Goal: Information Seeking & Learning: Learn about a topic

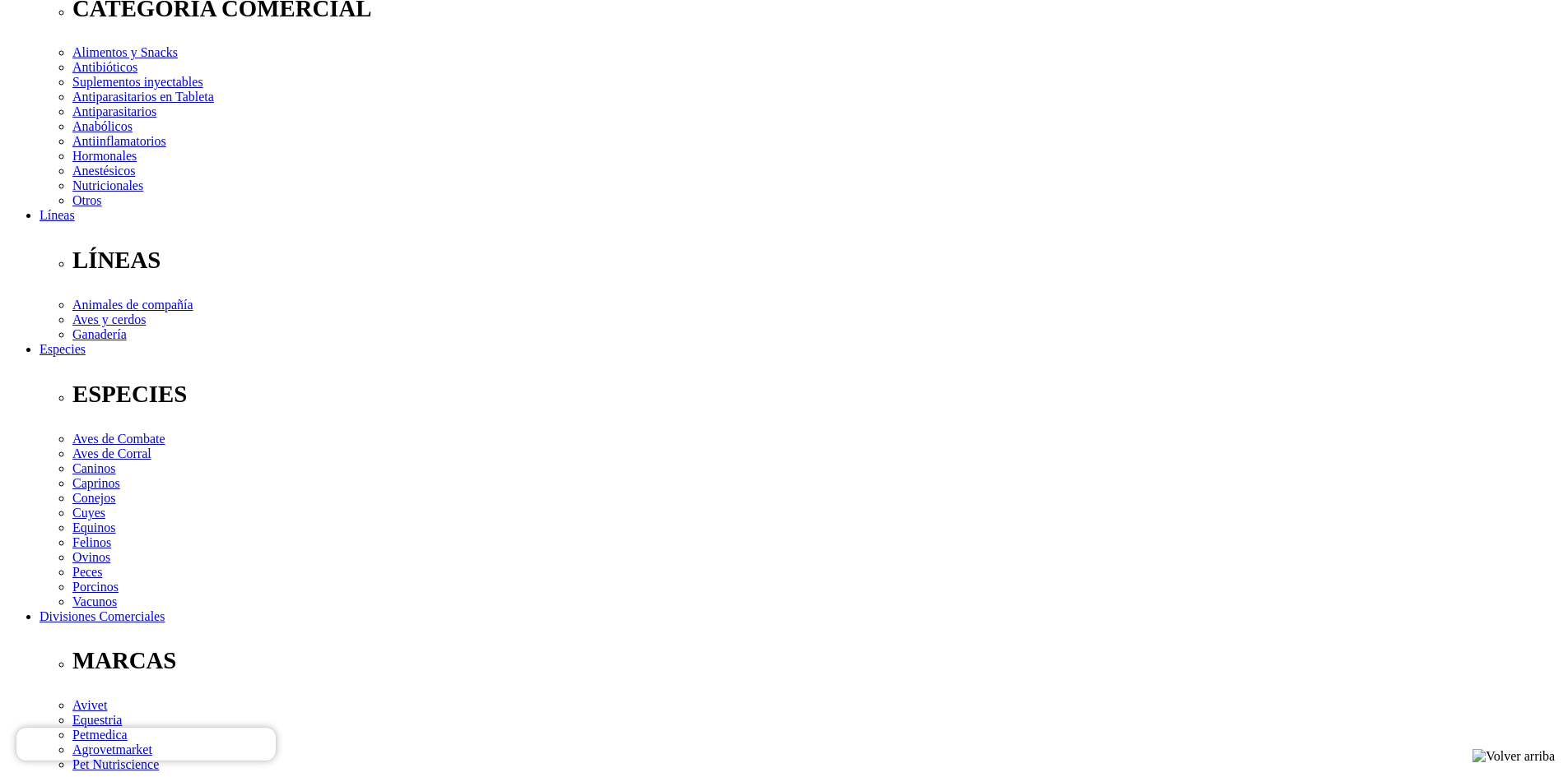
scroll to position [329, 0]
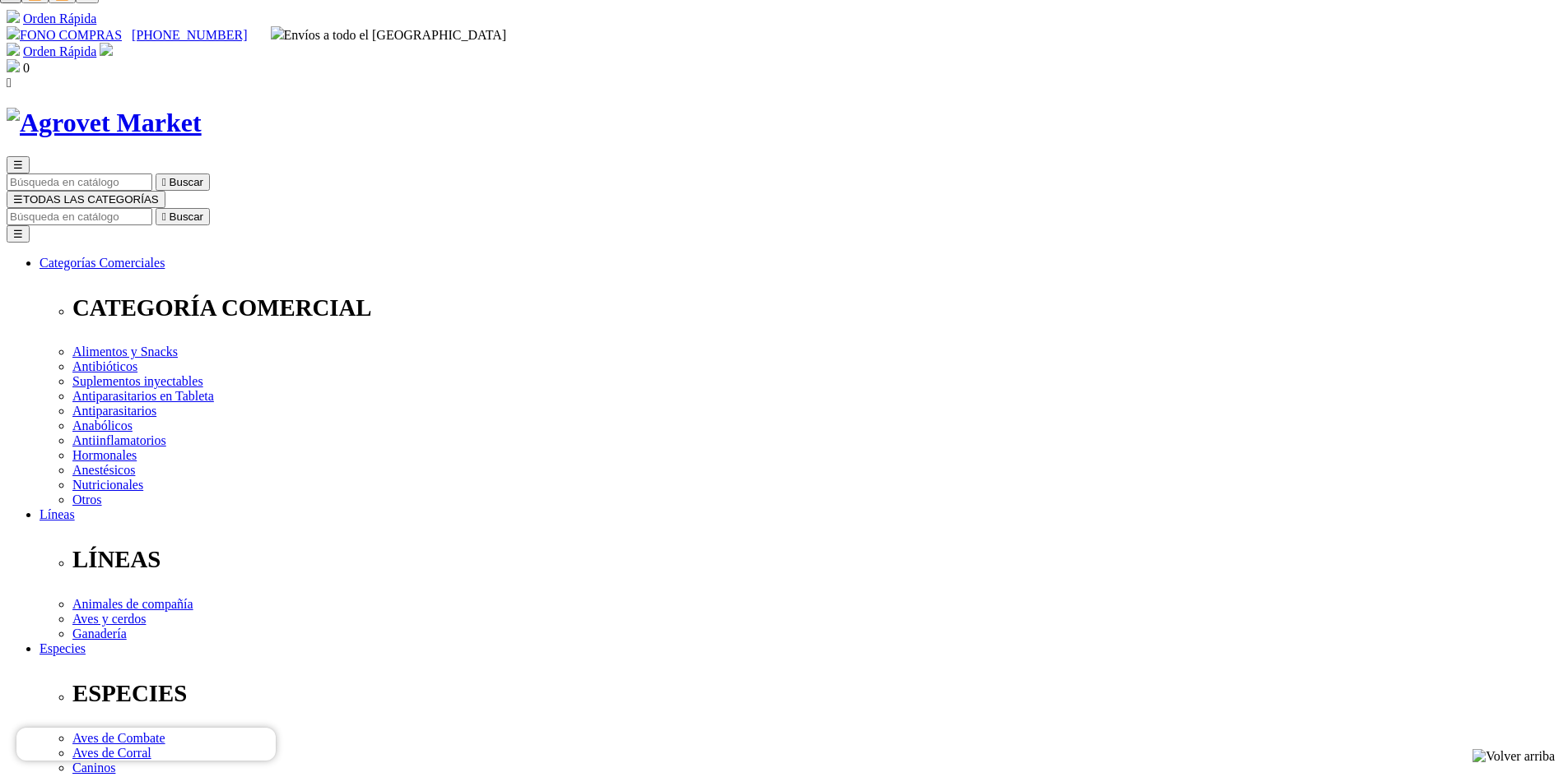
scroll to position [0, 0]
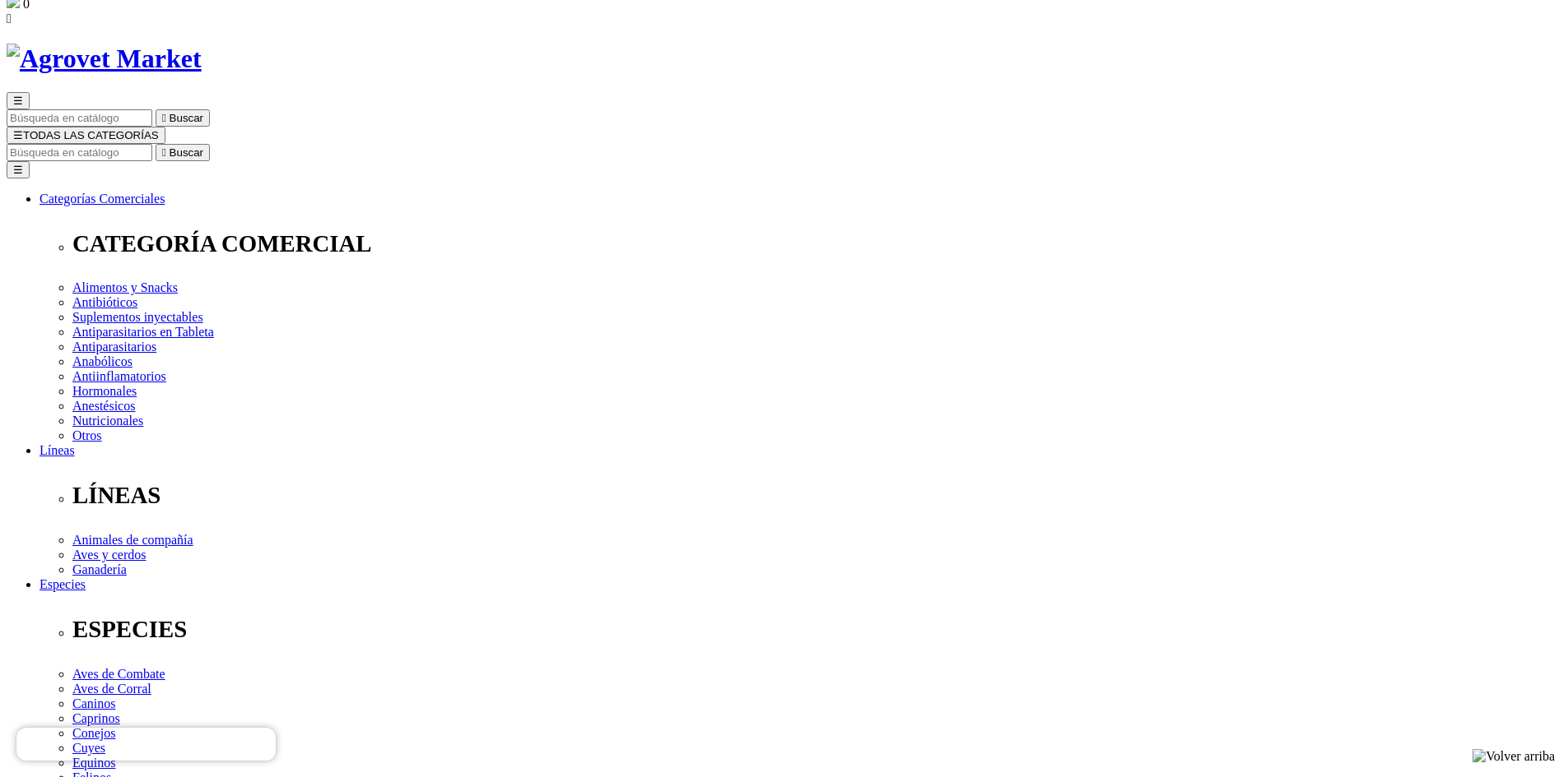
scroll to position [247, 0]
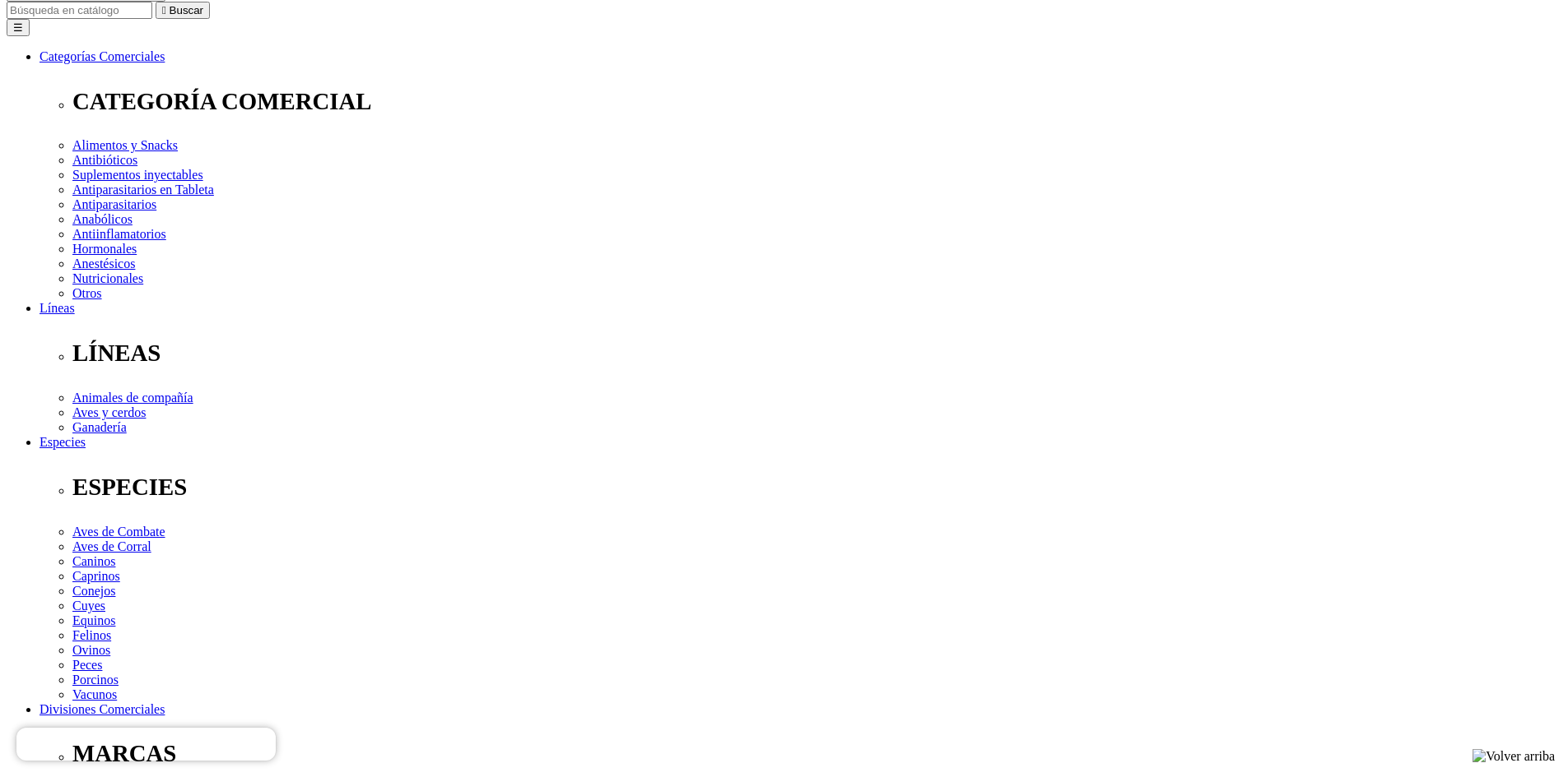
scroll to position [329, 0]
